Goal: Task Accomplishment & Management: Manage account settings

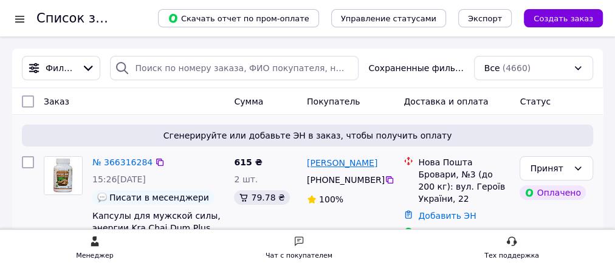
scroll to position [81, 0]
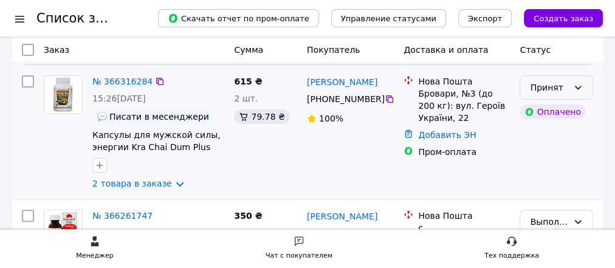
click at [541, 86] on div "Принят" at bounding box center [549, 87] width 38 height 13
click at [471, 133] on div "Добавить ЭН" at bounding box center [464, 134] width 97 height 17
click at [140, 82] on link "№ 366316284" at bounding box center [122, 82] width 60 height 10
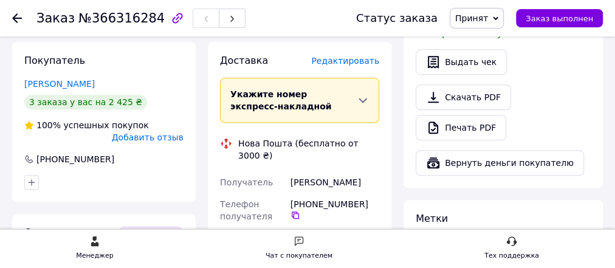
scroll to position [486, 0]
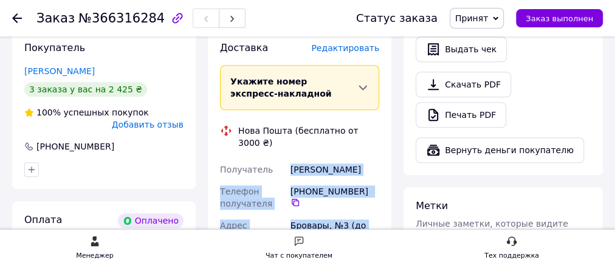
drag, startPoint x: 291, startPoint y: 122, endPoint x: 330, endPoint y: 193, distance: 80.6
click at [347, 209] on div "Получатель [PERSON_NAME] Телефон получателя +380 67 630 02 [GEOGRAPHIC_DATA][PE…" at bounding box center [300, 255] width 164 height 192
copy div "[PERSON_NAME] Телефон получателя +380 67 630 02 [GEOGRAPHIC_DATA][PERSON_NAME],…"
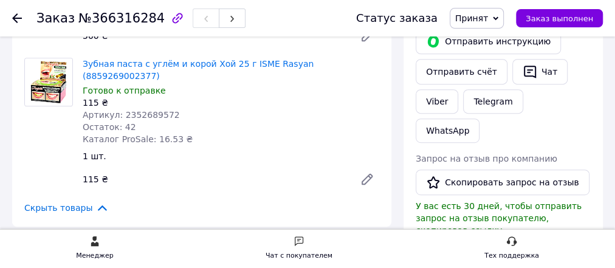
scroll to position [243, 0]
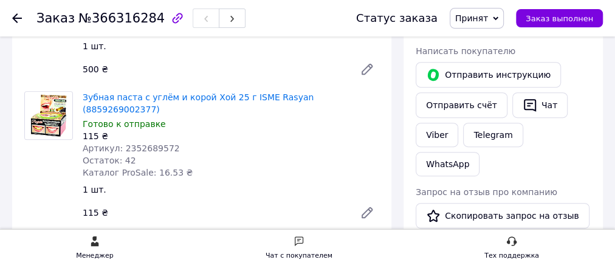
click at [19, 15] on icon at bounding box center [17, 18] width 10 height 10
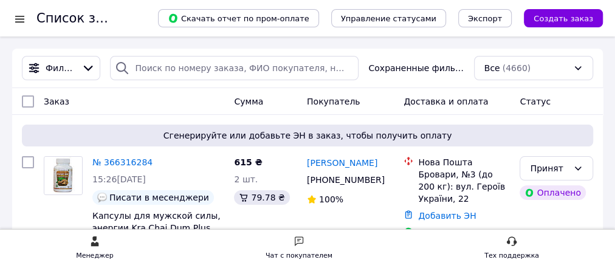
click at [21, 22] on div at bounding box center [19, 19] width 15 height 12
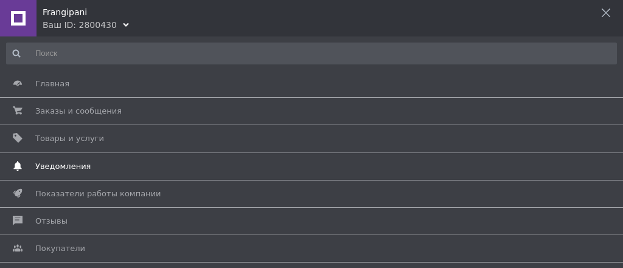
click at [62, 165] on span "Уведомления" at bounding box center [62, 166] width 55 height 11
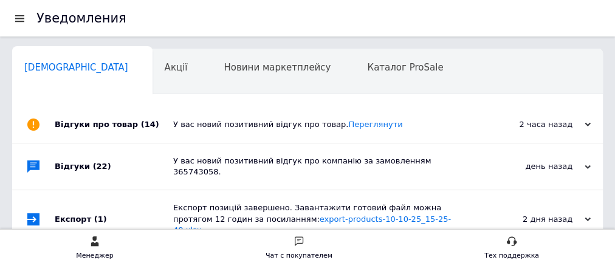
scroll to position [0, 6]
click at [363, 124] on link "Переглянути" at bounding box center [375, 124] width 54 height 9
